Goal: Information Seeking & Learning: Learn about a topic

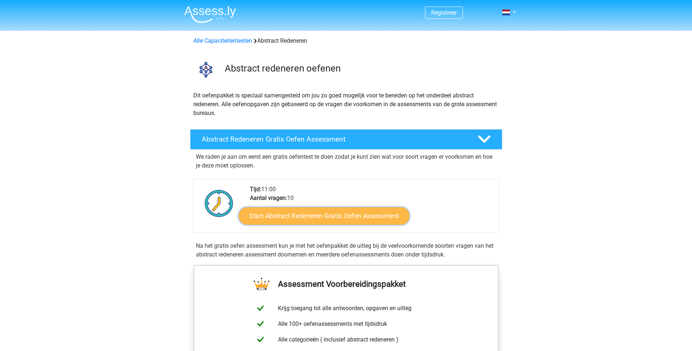
drag, startPoint x: 0, startPoint y: 0, endPoint x: 283, endPoint y: 218, distance: 356.6
click at [283, 218] on link "Start Abstract Redeneren Gratis Oefen Assessment" at bounding box center [324, 216] width 171 height 18
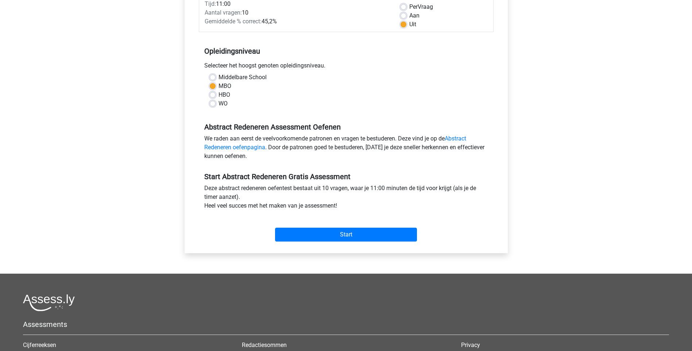
scroll to position [146, 0]
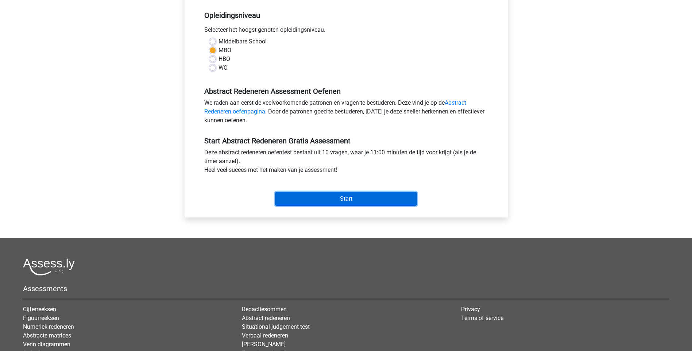
click at [343, 200] on input "Start" at bounding box center [346, 199] width 142 height 14
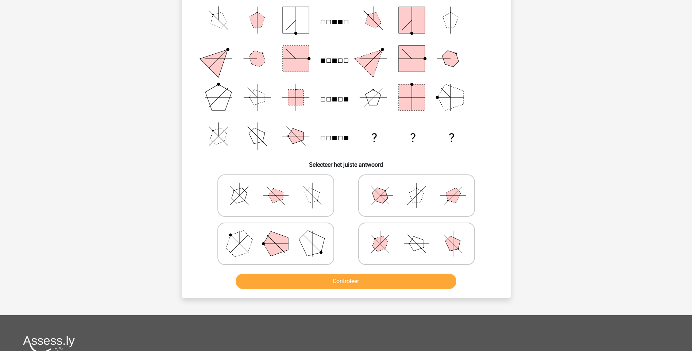
scroll to position [36, 0]
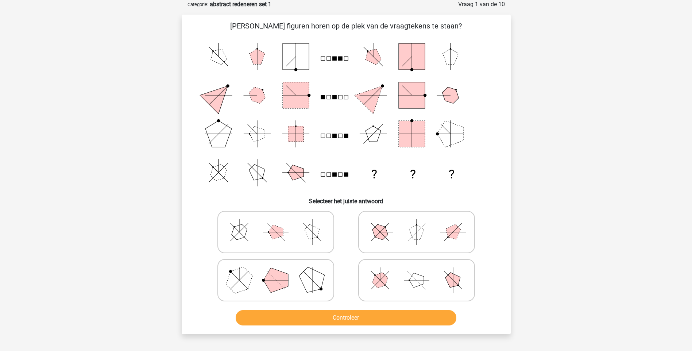
click at [432, 236] on icon at bounding box center [416, 232] width 109 height 36
click at [422, 223] on input "radio" at bounding box center [419, 220] width 5 height 5
radio input "true"
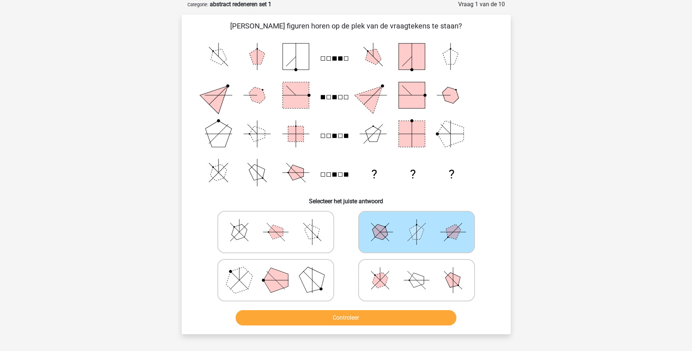
click at [336, 150] on icon "? ? ?" at bounding box center [346, 114] width 294 height 155
click at [352, 321] on button "Controleer" at bounding box center [346, 317] width 221 height 15
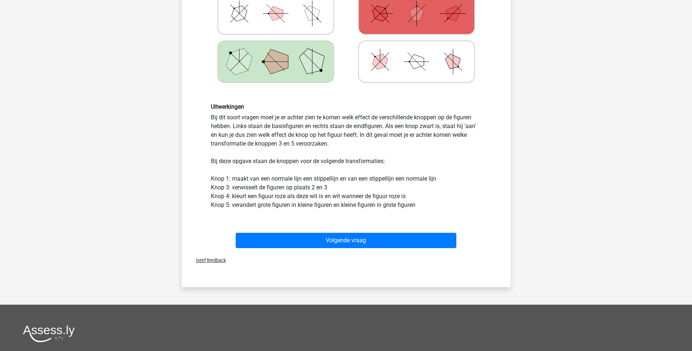
scroll to position [255, 0]
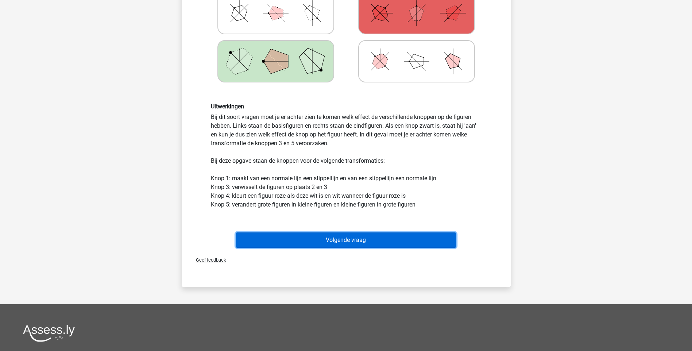
click at [332, 239] on button "Volgende vraag" at bounding box center [346, 240] width 221 height 15
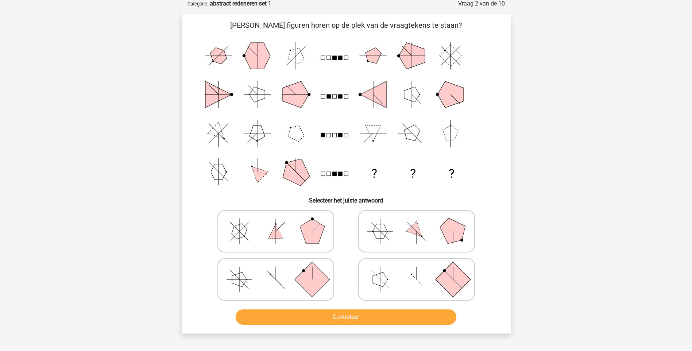
scroll to position [36, 0]
click at [359, 321] on button "Controleer" at bounding box center [346, 317] width 221 height 15
drag, startPoint x: 333, startPoint y: 287, endPoint x: 311, endPoint y: 287, distance: 21.5
click at [331, 287] on label at bounding box center [276, 280] width 117 height 42
click at [281, 271] on input "radio" at bounding box center [278, 268] width 5 height 5
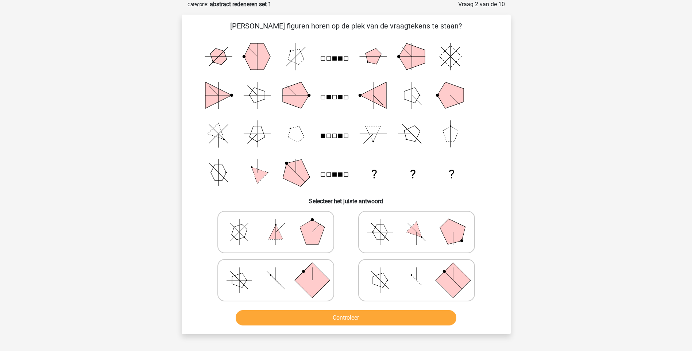
radio input "true"
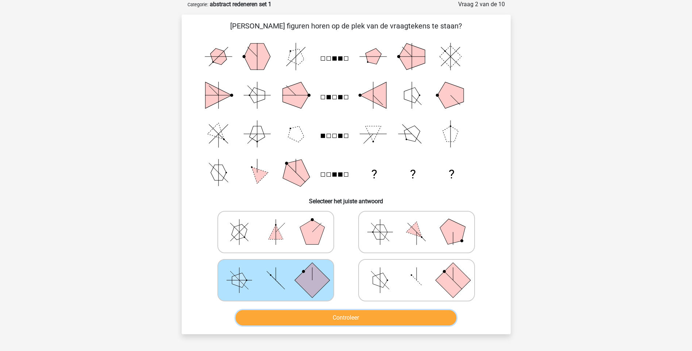
click at [400, 319] on button "Controleer" at bounding box center [346, 317] width 221 height 15
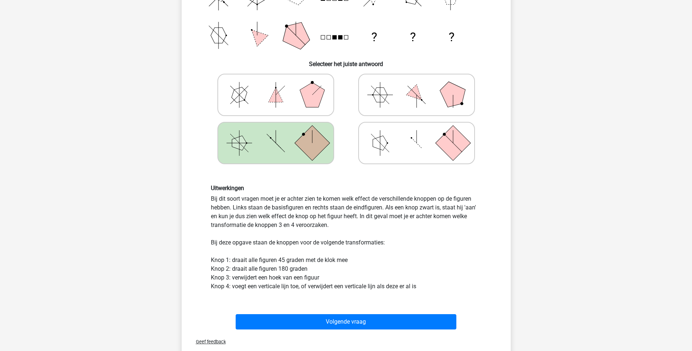
scroll to position [219, 0]
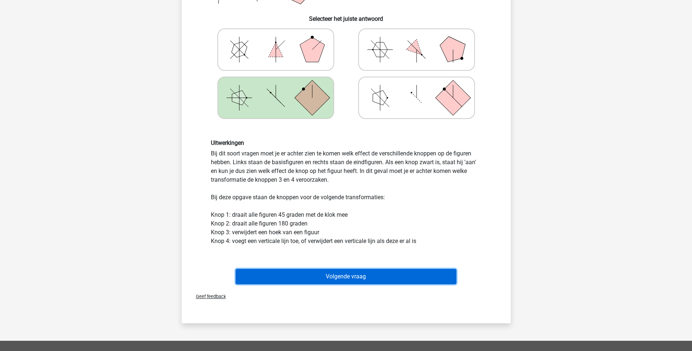
click at [347, 276] on button "Volgende vraag" at bounding box center [346, 276] width 221 height 15
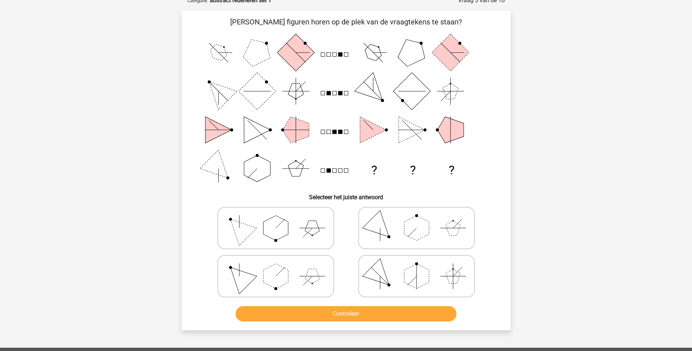
scroll to position [36, 0]
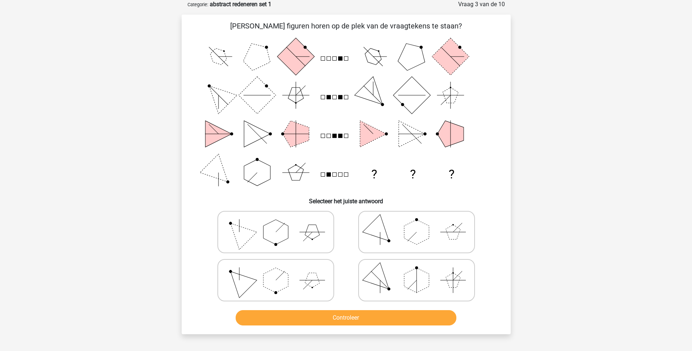
click at [310, 289] on icon at bounding box center [275, 280] width 109 height 36
click at [281, 271] on input "radio" at bounding box center [278, 268] width 5 height 5
radio input "true"
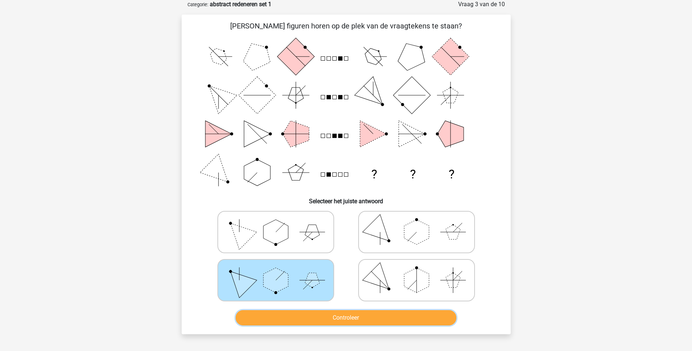
drag, startPoint x: 342, startPoint y: 319, endPoint x: 339, endPoint y: 316, distance: 4.9
click at [342, 319] on button "Controleer" at bounding box center [346, 317] width 221 height 15
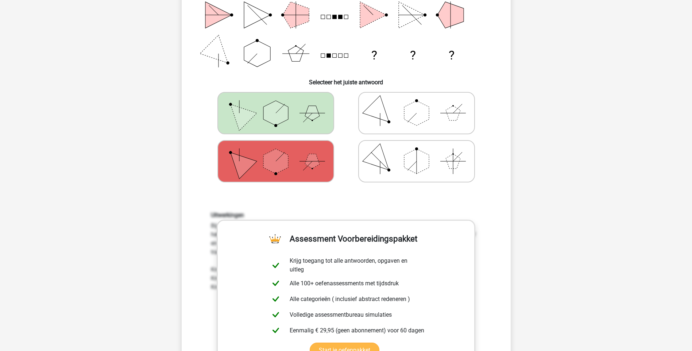
scroll to position [182, 0]
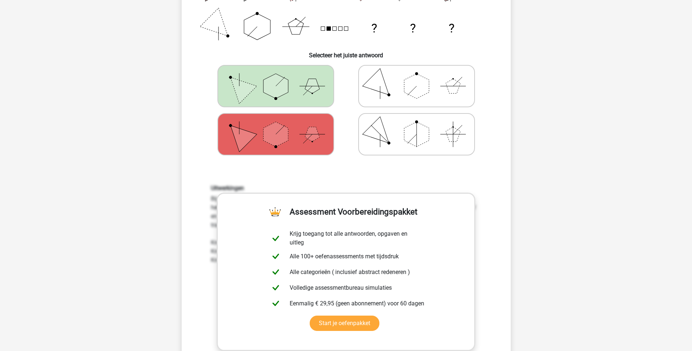
click at [470, 176] on div "Uitwerkingen Bij dit soort vragen moet je er achter zien te komen welk effect d…" at bounding box center [346, 280] width 306 height 226
click at [497, 317] on div "Uitwerkingen Bij dit soort vragen moet je er achter zien te komen welk effect d…" at bounding box center [346, 280] width 306 height 226
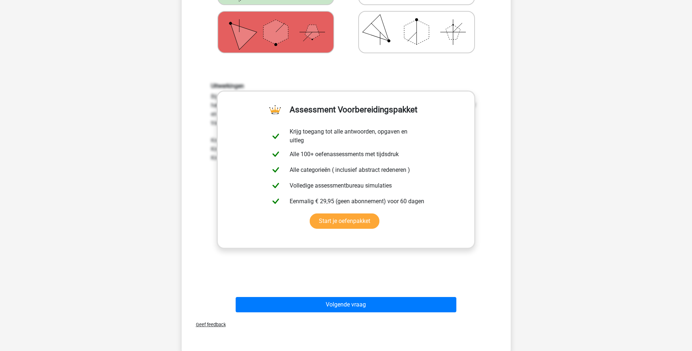
scroll to position [365, 0]
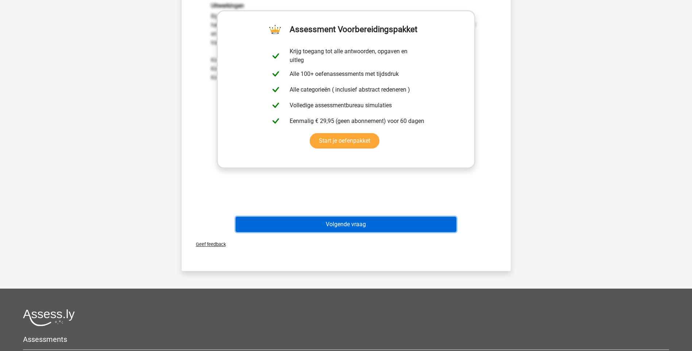
click at [358, 220] on button "Volgende vraag" at bounding box center [346, 224] width 221 height 15
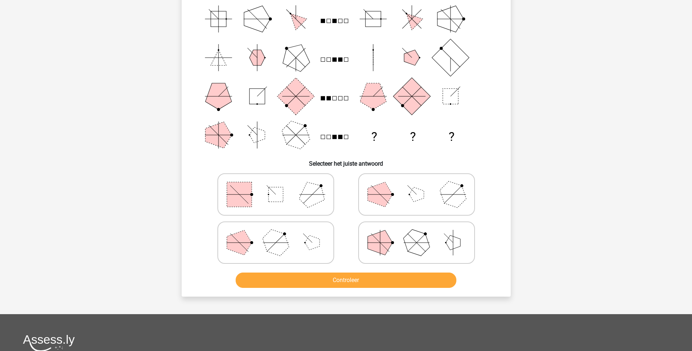
scroll to position [36, 0]
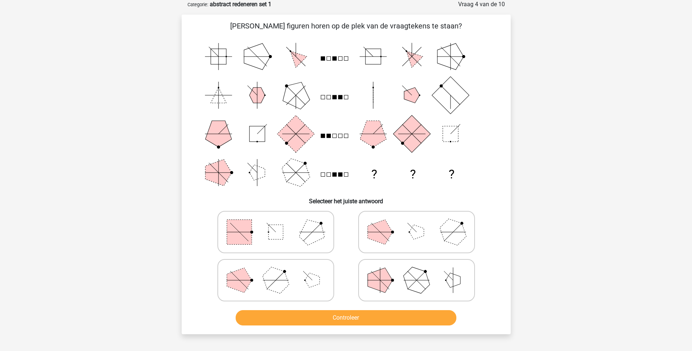
click at [405, 286] on icon at bounding box center [416, 280] width 109 height 36
click at [417, 271] on input "radio" at bounding box center [419, 268] width 5 height 5
radio input "true"
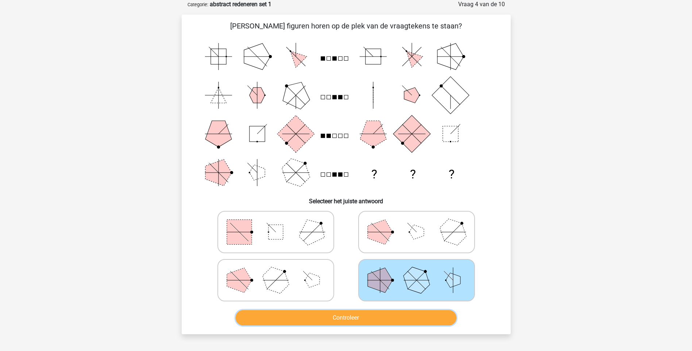
click at [378, 316] on button "Controleer" at bounding box center [346, 317] width 221 height 15
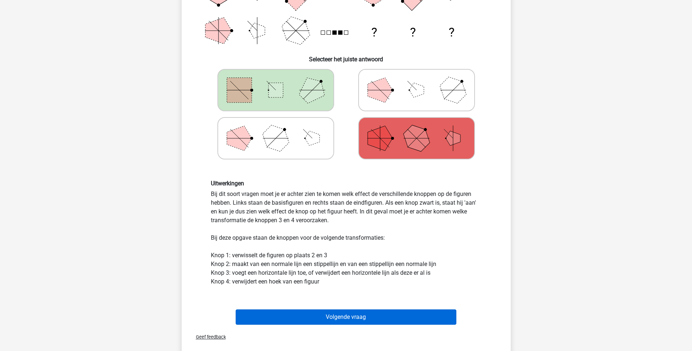
scroll to position [182, 0]
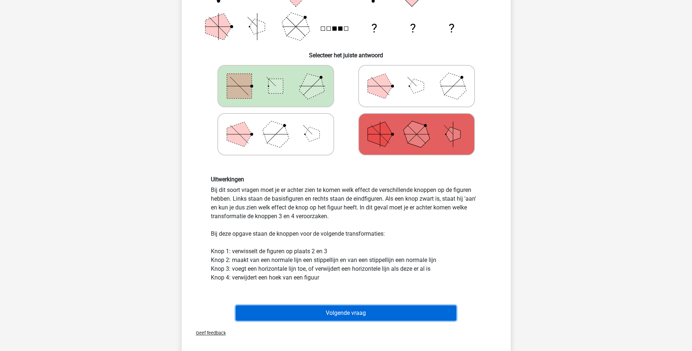
click at [358, 315] on button "Volgende vraag" at bounding box center [346, 313] width 221 height 15
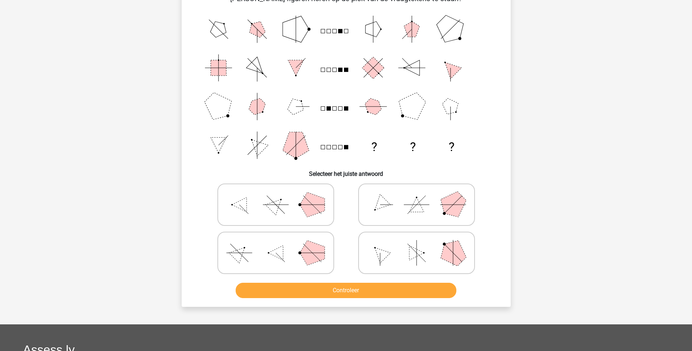
scroll to position [36, 0]
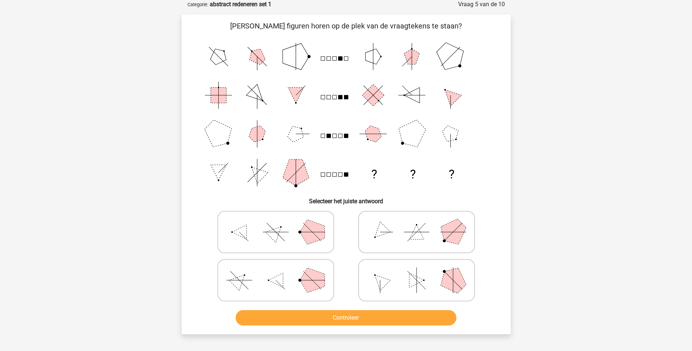
click at [454, 289] on polygon at bounding box center [452, 279] width 35 height 35
click at [422, 271] on input "radio" at bounding box center [419, 268] width 5 height 5
radio input "true"
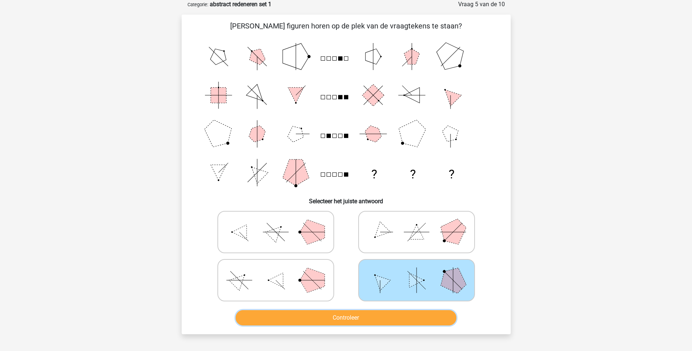
click at [404, 319] on button "Controleer" at bounding box center [346, 317] width 221 height 15
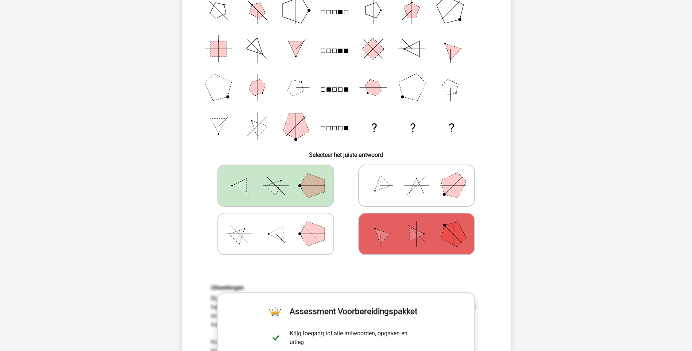
scroll to position [146, 0]
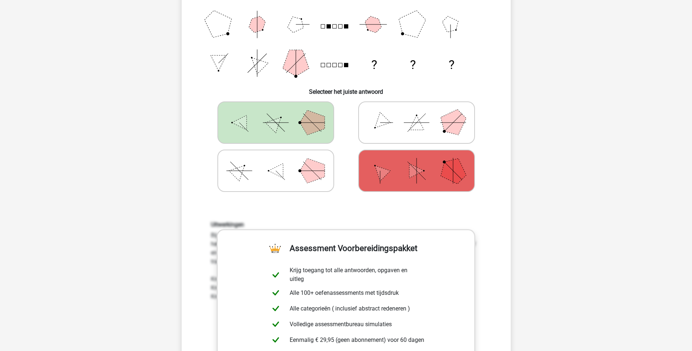
click at [541, 249] on div "Registreer Nederlands English" at bounding box center [346, 277] width 692 height 846
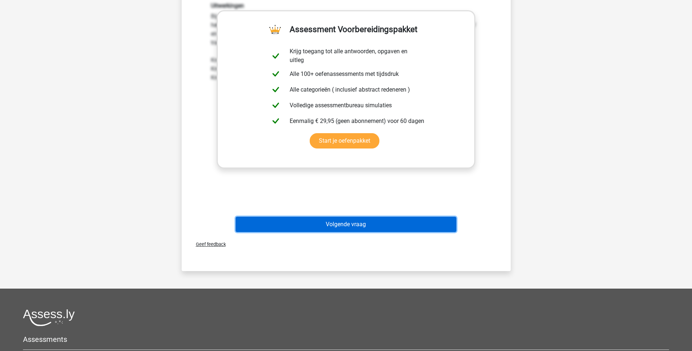
click at [390, 223] on button "Volgende vraag" at bounding box center [346, 224] width 221 height 15
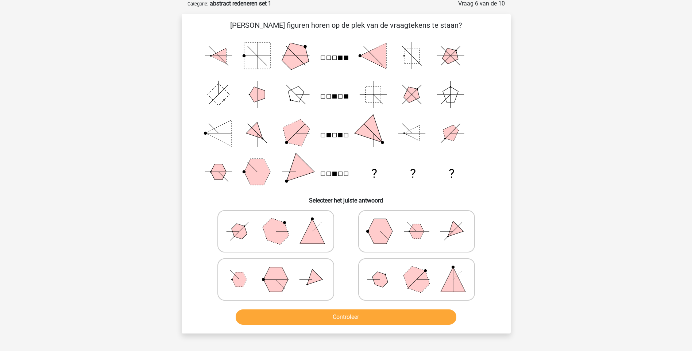
scroll to position [36, 0]
click at [312, 282] on icon at bounding box center [275, 280] width 109 height 36
click at [281, 271] on input "radio" at bounding box center [278, 268] width 5 height 5
radio input "true"
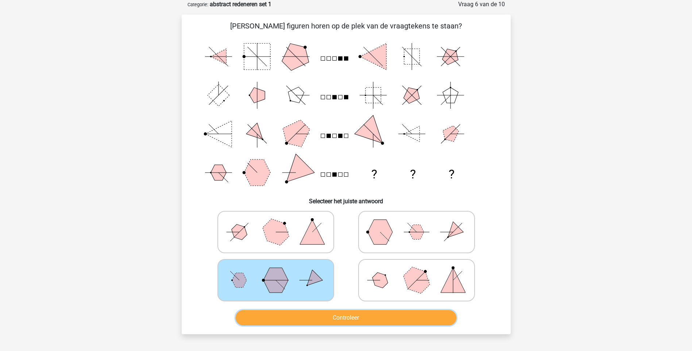
click at [343, 320] on button "Controleer" at bounding box center [346, 317] width 221 height 15
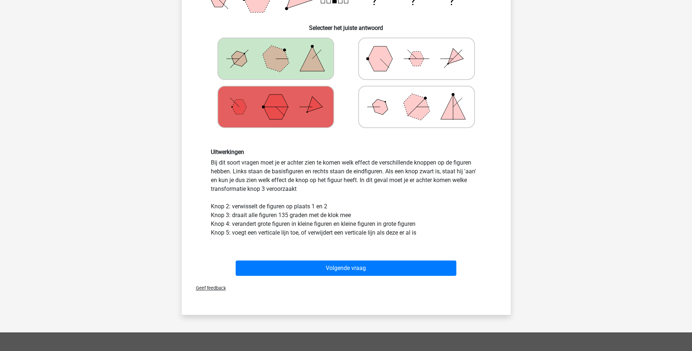
scroll to position [219, 0]
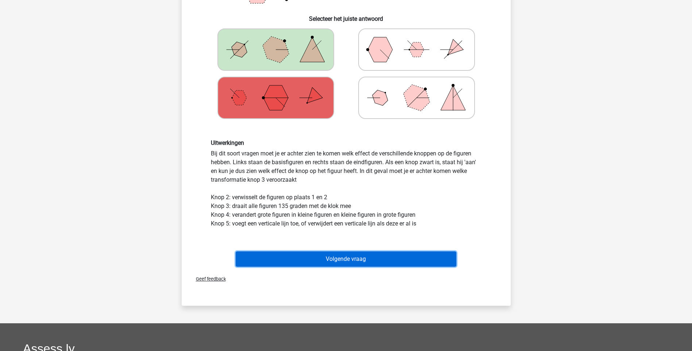
click at [353, 262] on button "Volgende vraag" at bounding box center [346, 258] width 221 height 15
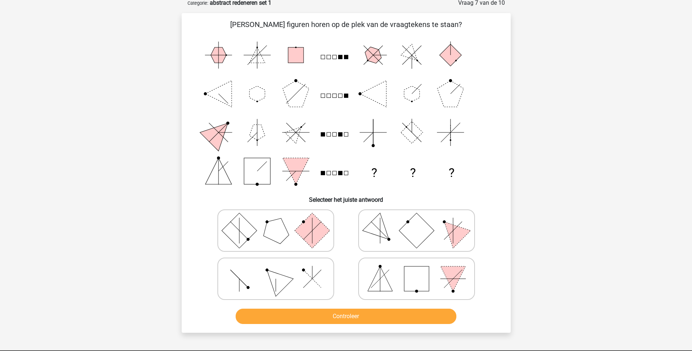
scroll to position [36, 0]
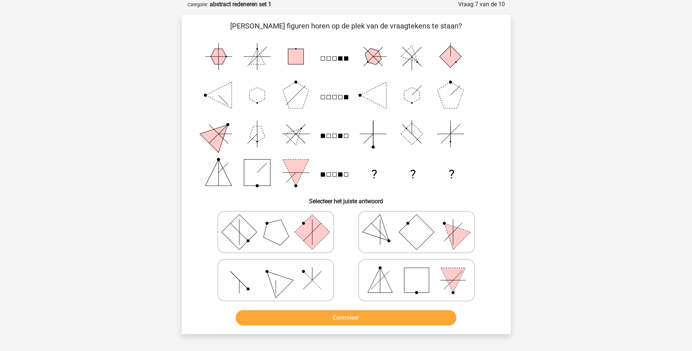
click at [438, 232] on icon at bounding box center [416, 232] width 109 height 36
click at [422, 223] on input "radio" at bounding box center [419, 220] width 5 height 5
radio input "true"
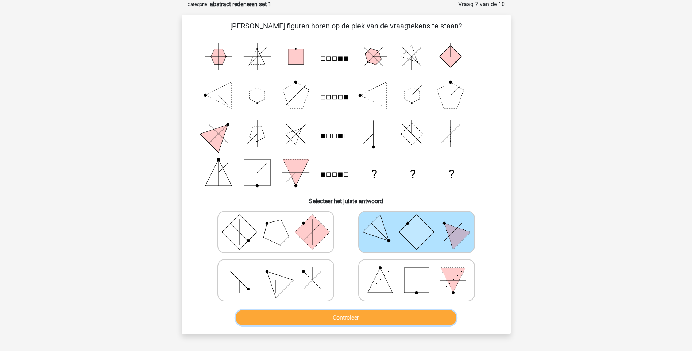
click at [415, 319] on button "Controleer" at bounding box center [346, 317] width 221 height 15
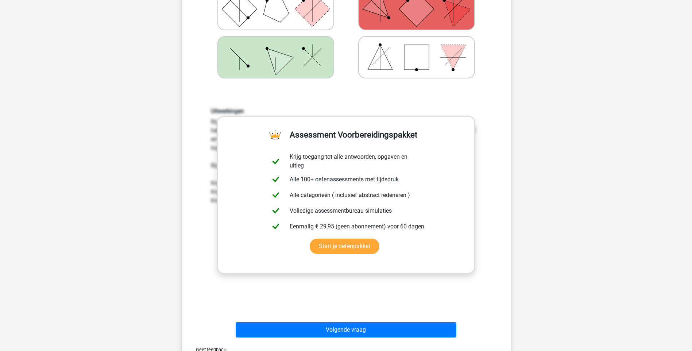
scroll to position [292, 0]
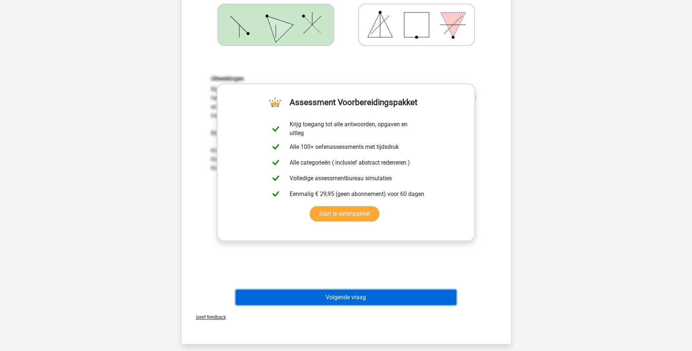
click at [372, 297] on button "Volgende vraag" at bounding box center [346, 297] width 221 height 15
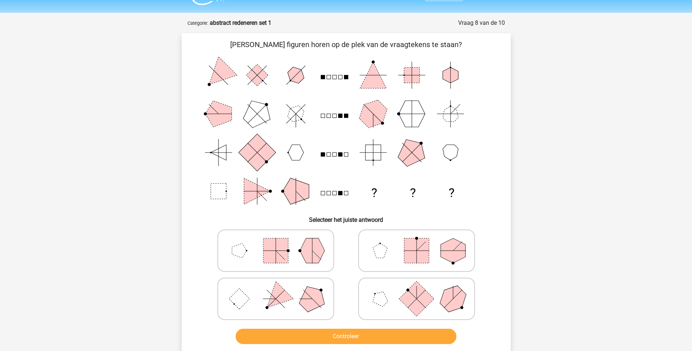
scroll to position [0, 0]
